Goal: Register for event/course

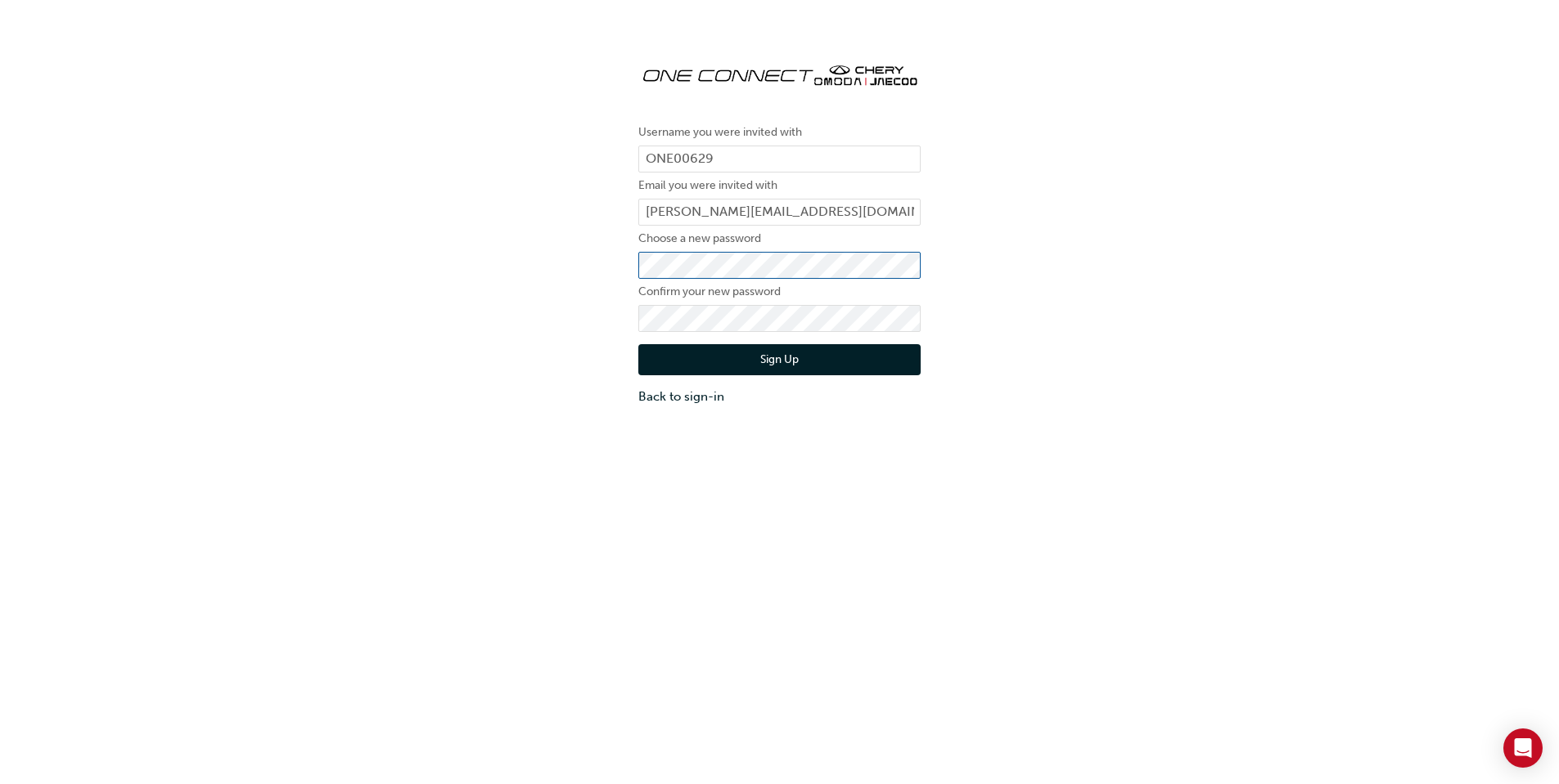
click at [621, 268] on div "Username you were invited with ONE00629 Email you were invited with [PERSON_NAM…" at bounding box center [780, 228] width 1559 height 381
click at [619, 278] on div "Username you were invited with ONE00629 Email you were invited with m.dix@buckb…" at bounding box center [780, 228] width 1559 height 381
click at [779, 361] on button "Sign Up" at bounding box center [780, 360] width 282 height 31
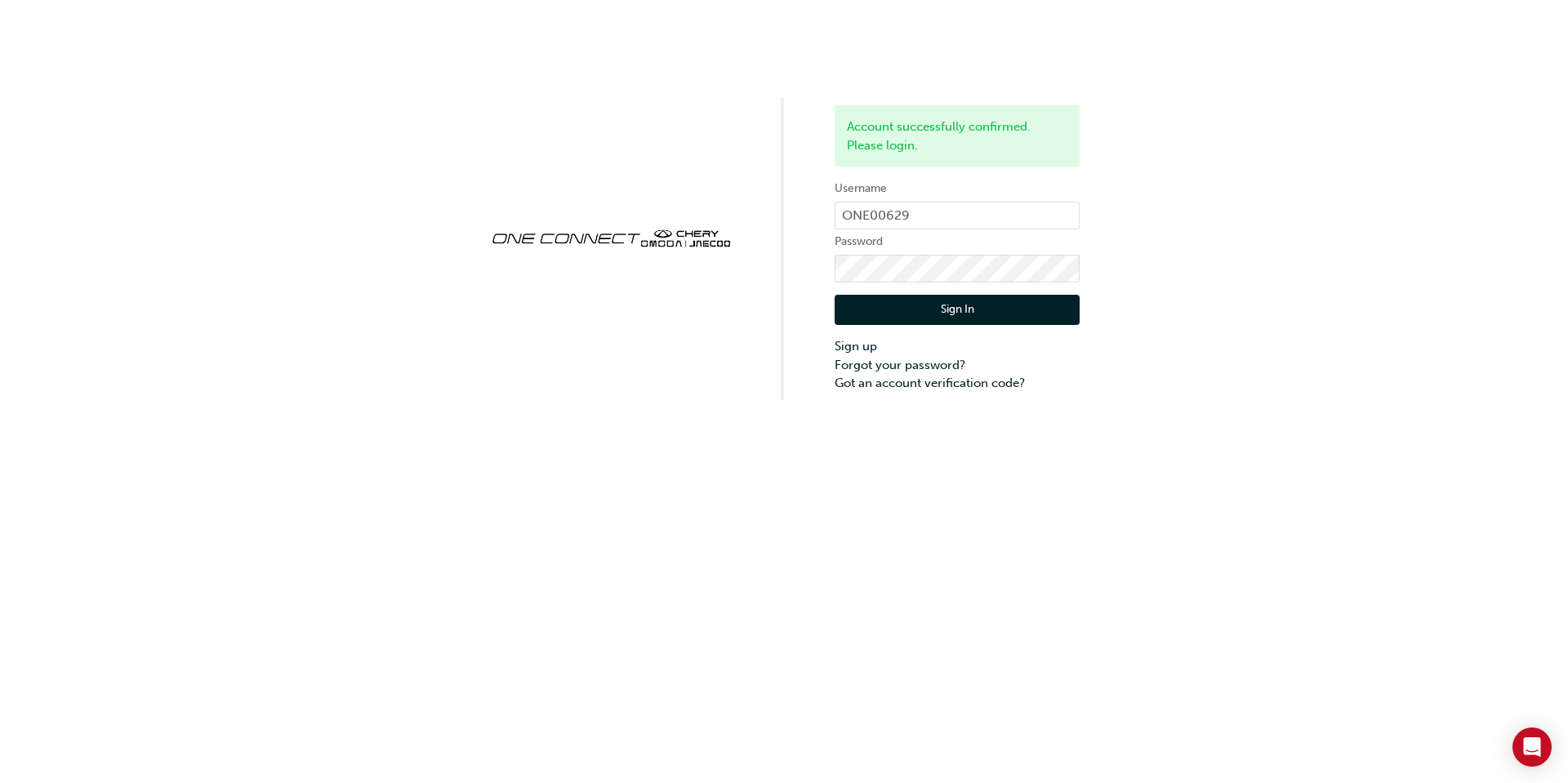
click at [945, 316] on button "Sign In" at bounding box center [957, 311] width 245 height 31
